Goal: Information Seeking & Learning: Learn about a topic

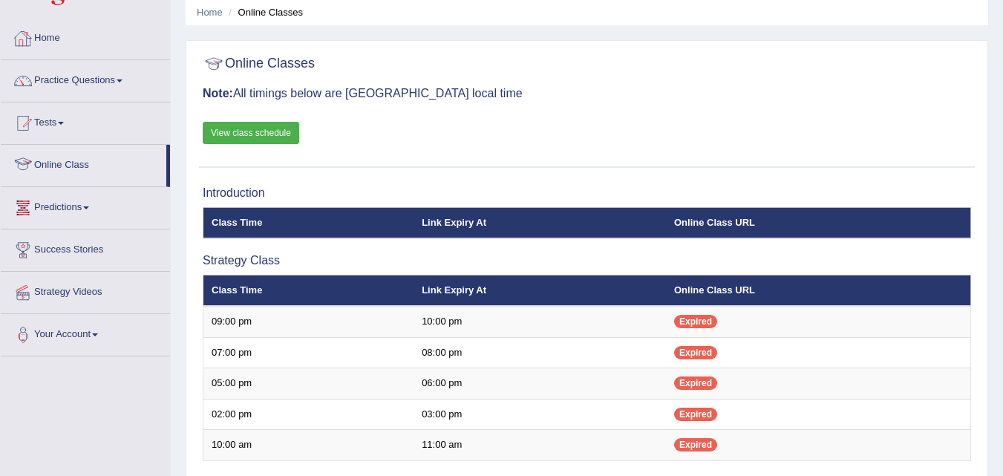
scroll to position [11, 0]
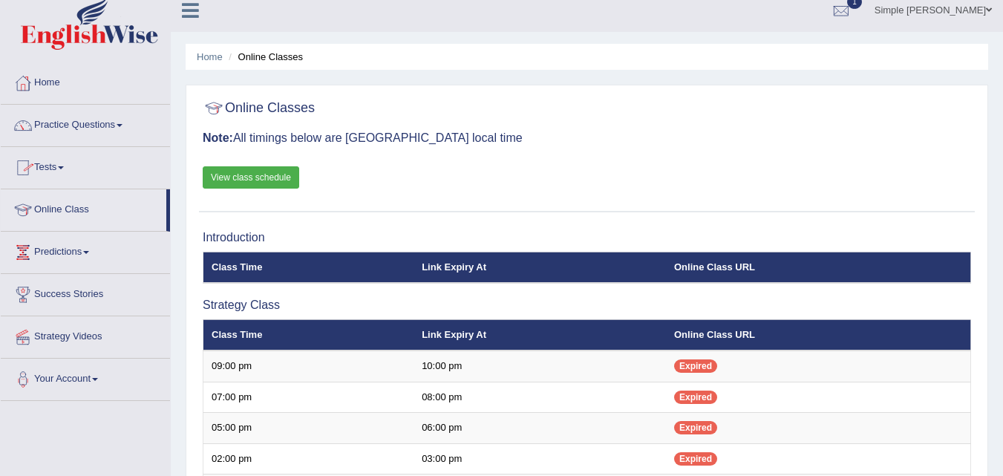
click at [124, 122] on link "Practice Questions" at bounding box center [85, 123] width 169 height 37
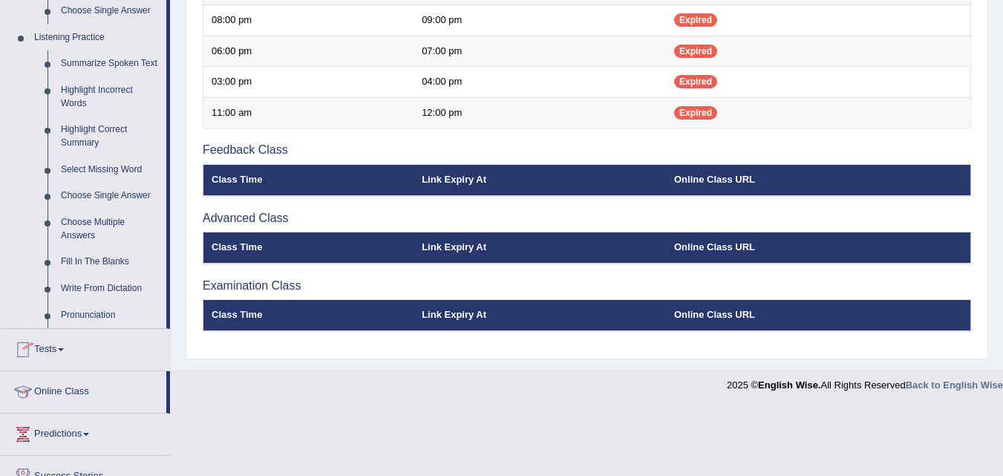
scroll to position [507, 0]
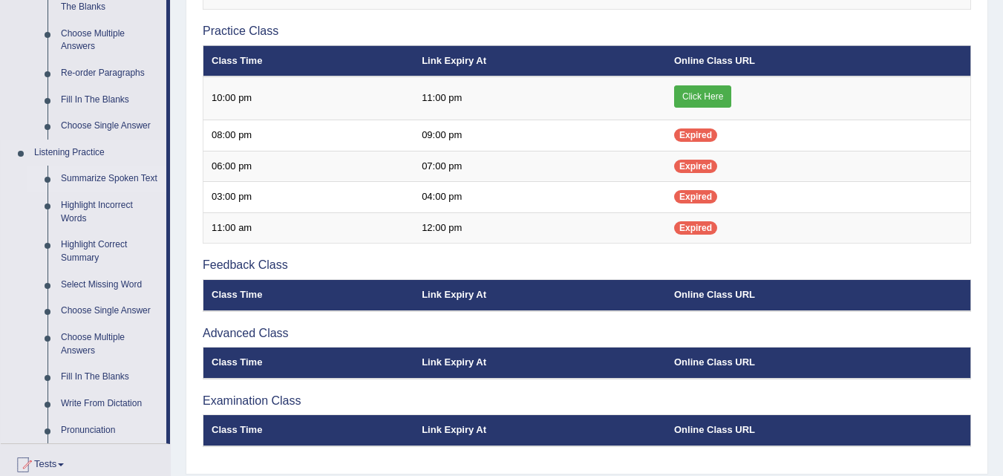
click at [122, 174] on link "Summarize Spoken Text" at bounding box center [110, 179] width 112 height 27
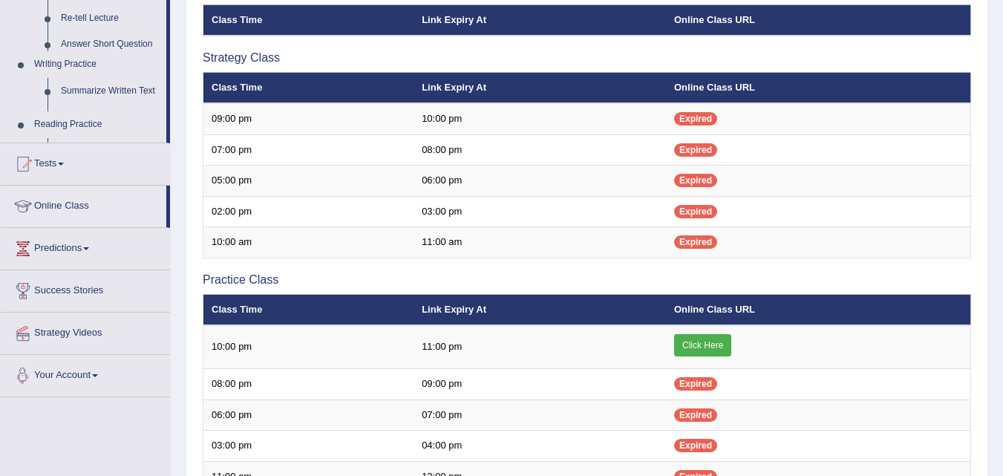
scroll to position [500, 0]
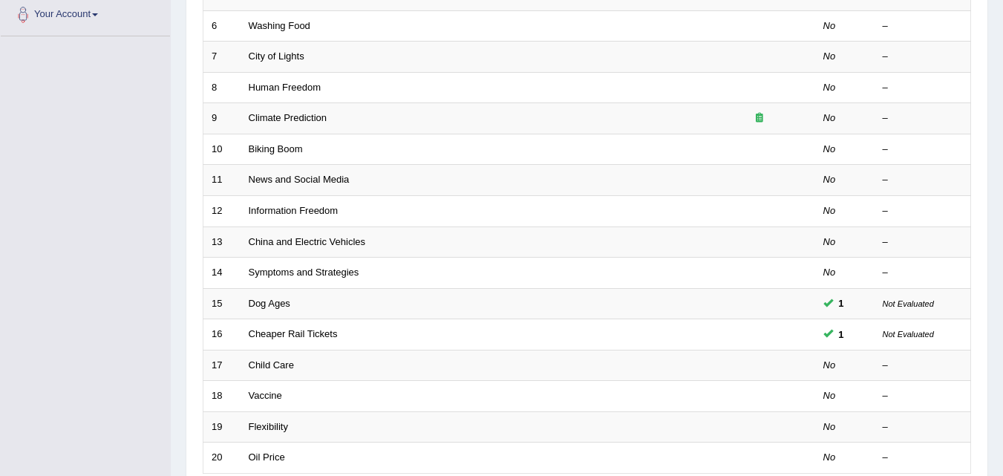
scroll to position [385, 0]
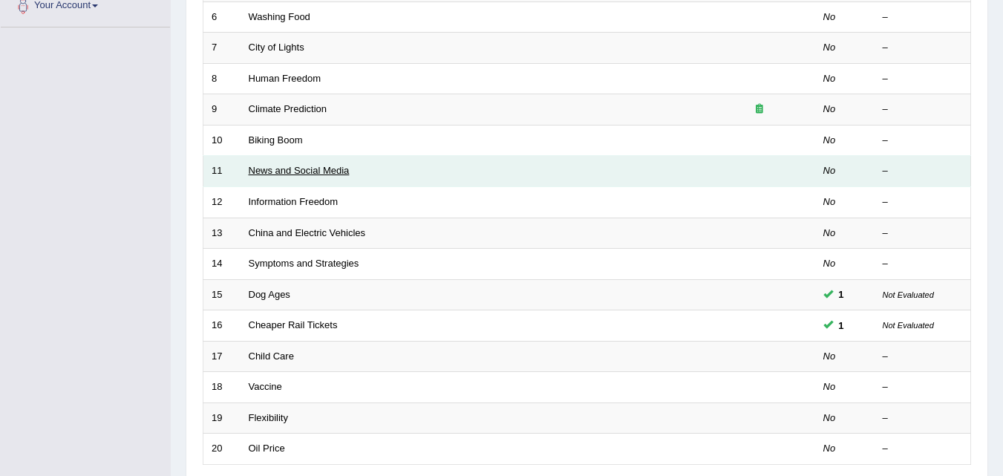
click at [292, 171] on link "News and Social Media" at bounding box center [299, 170] width 101 height 11
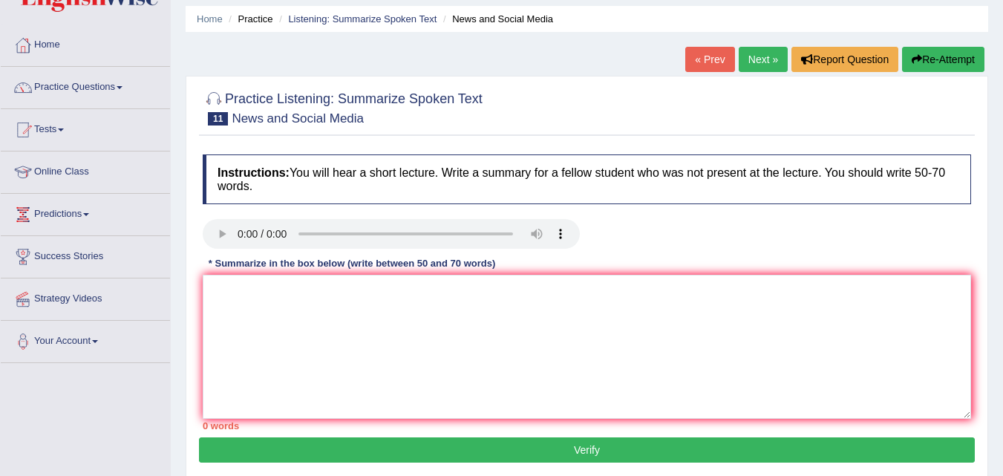
scroll to position [41, 0]
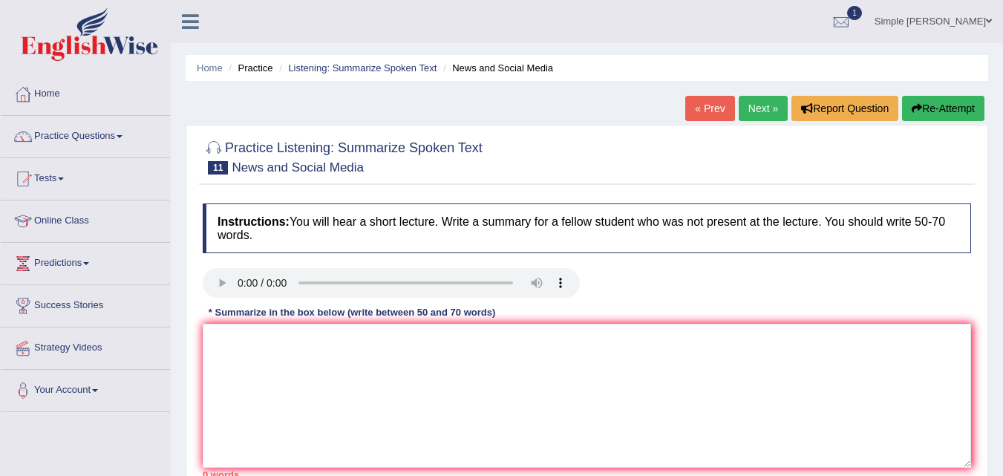
click at [750, 111] on link "Next »" at bounding box center [763, 108] width 49 height 25
click at [255, 361] on textarea at bounding box center [587, 396] width 768 height 144
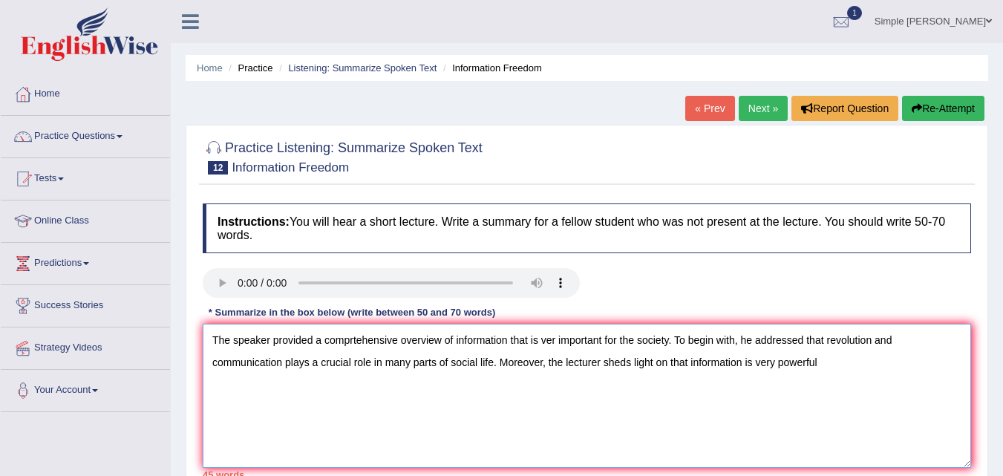
type textarea "The speaker provided a comprtehensive overview of information that is ver impor…"
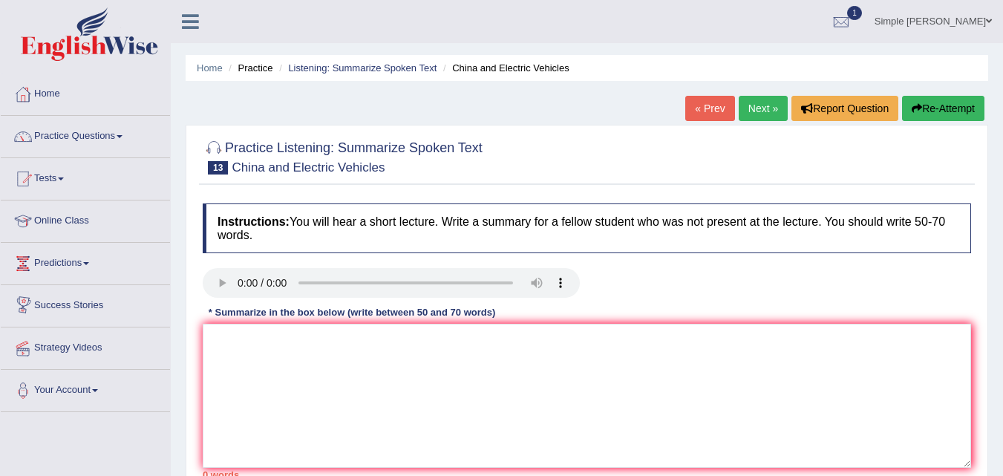
scroll to position [206, 0]
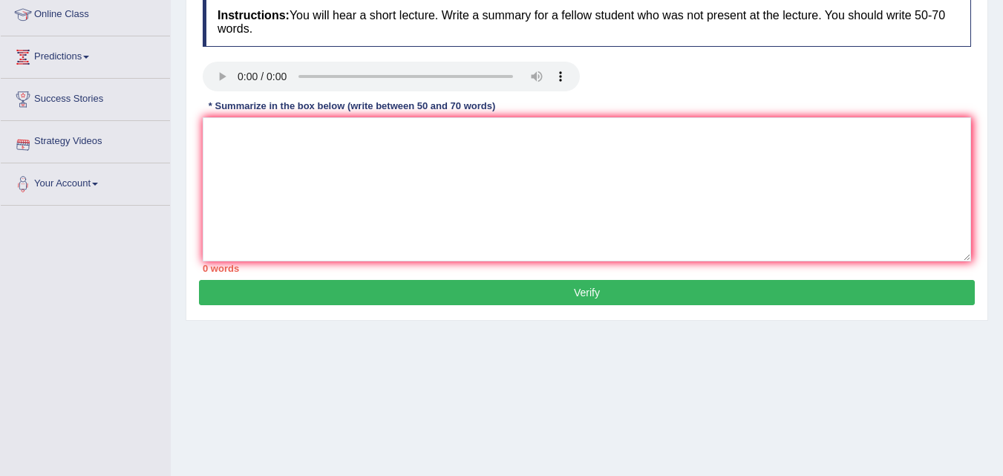
click at [491, 286] on button "Verify" at bounding box center [587, 292] width 776 height 25
click at [330, 185] on textarea at bounding box center [587, 189] width 768 height 144
type textarea "x"
click at [428, 306] on div "Practice Listening: Summarize Spoken Text 13 China and Electric Vehicles Instru…" at bounding box center [587, 119] width 802 height 402
click at [430, 302] on button "Verify" at bounding box center [587, 292] width 776 height 25
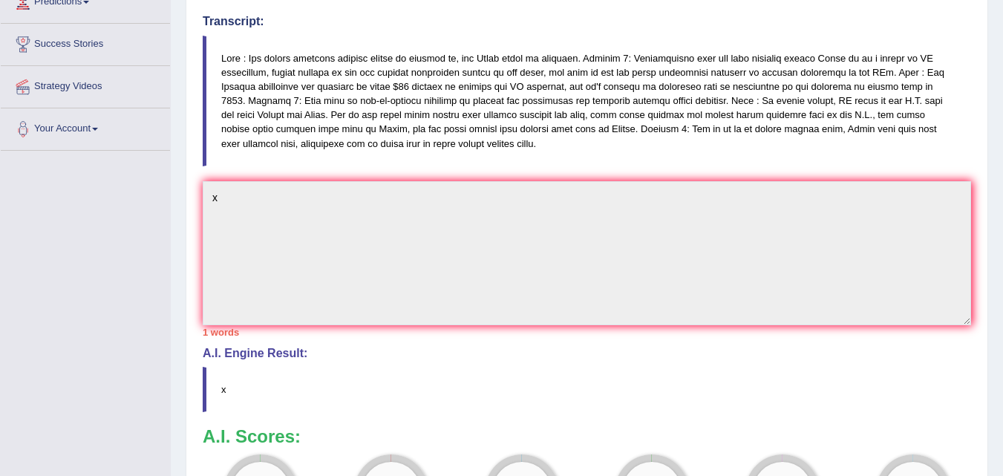
scroll to position [252, 0]
